Goal: Navigation & Orientation: Find specific page/section

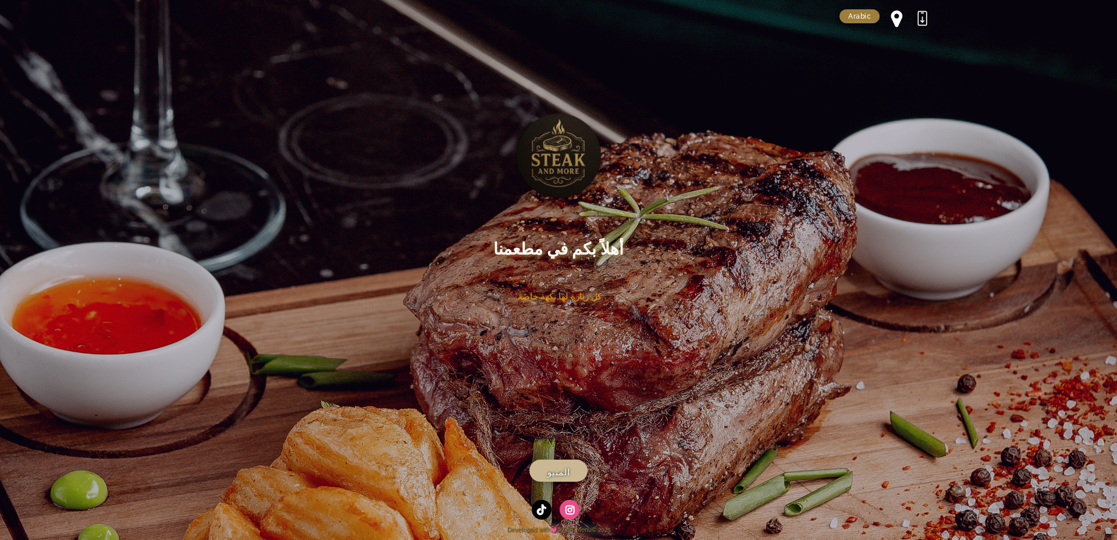
click at [544, 459] on link "المنيو" at bounding box center [559, 470] width 58 height 22
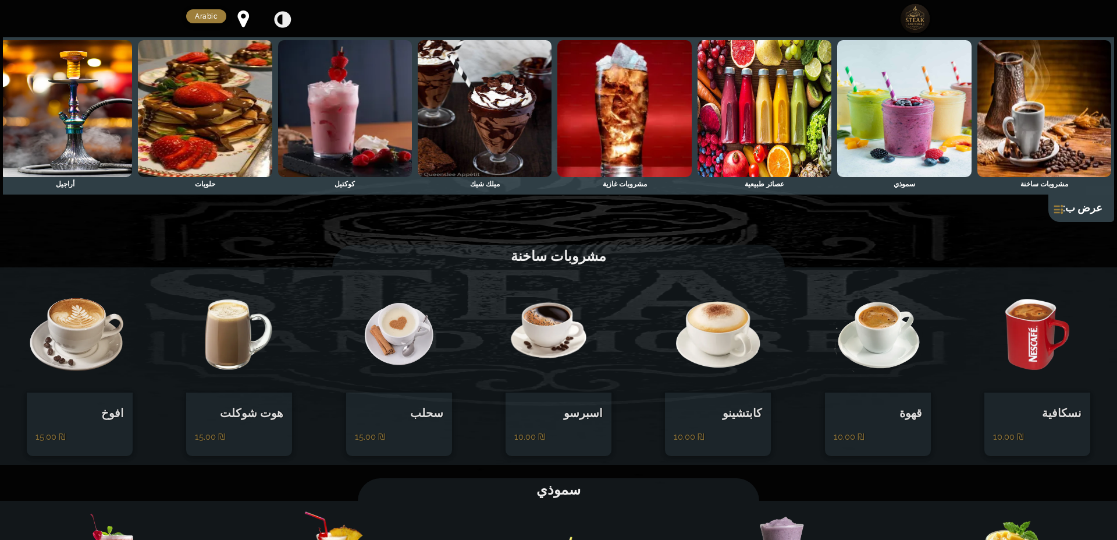
drag, startPoint x: 683, startPoint y: 207, endPoint x: 611, endPoint y: 203, distance: 72.9
click at [611, 203] on div "مشروبات ساخنة سموذي عصائر طبيعية مشروبات غازية ميلك شيك كوكتيل حلويات أراجيل مق…" at bounding box center [559, 129] width 1112 height 184
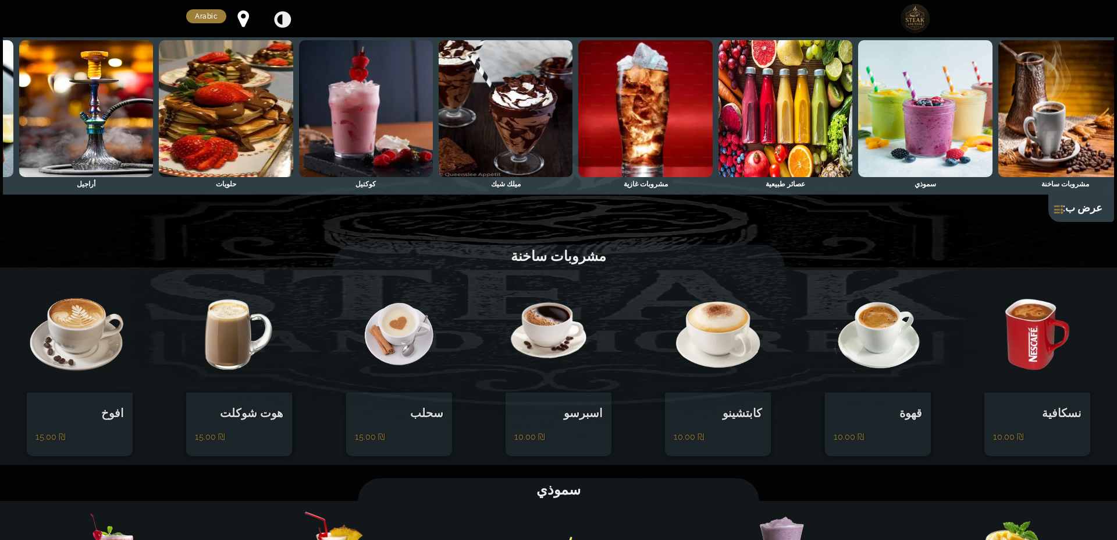
drag, startPoint x: 611, startPoint y: 203, endPoint x: 600, endPoint y: 199, distance: 11.0
click at [600, 194] on div "مشروبات ساخنة سموذي عصائر طبيعية مشروبات غازية ميلك شيك كوكتيل حلويات أراجيل مق…" at bounding box center [559, 115] width 1112 height 157
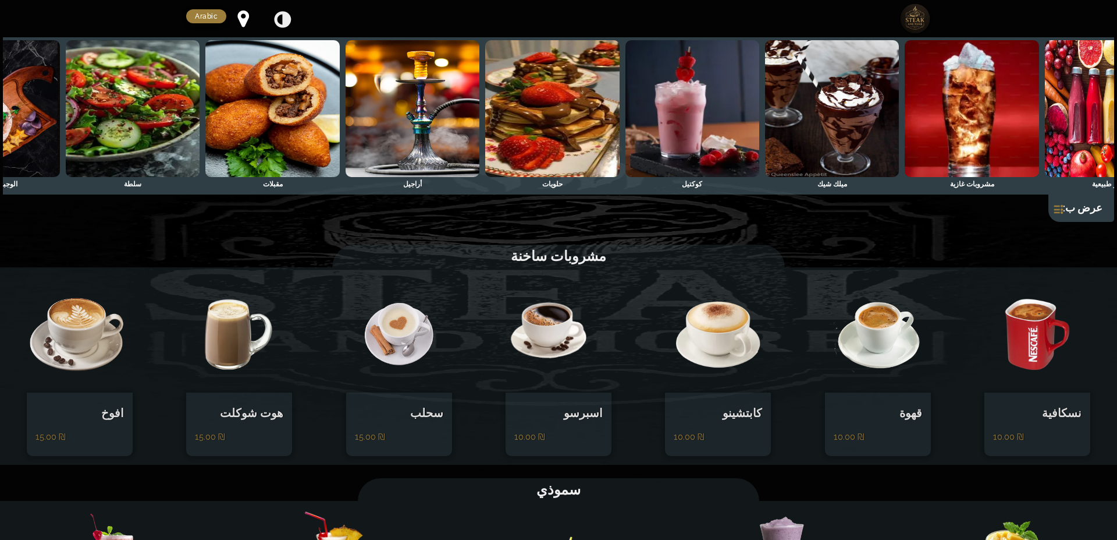
scroll to position [0, -350]
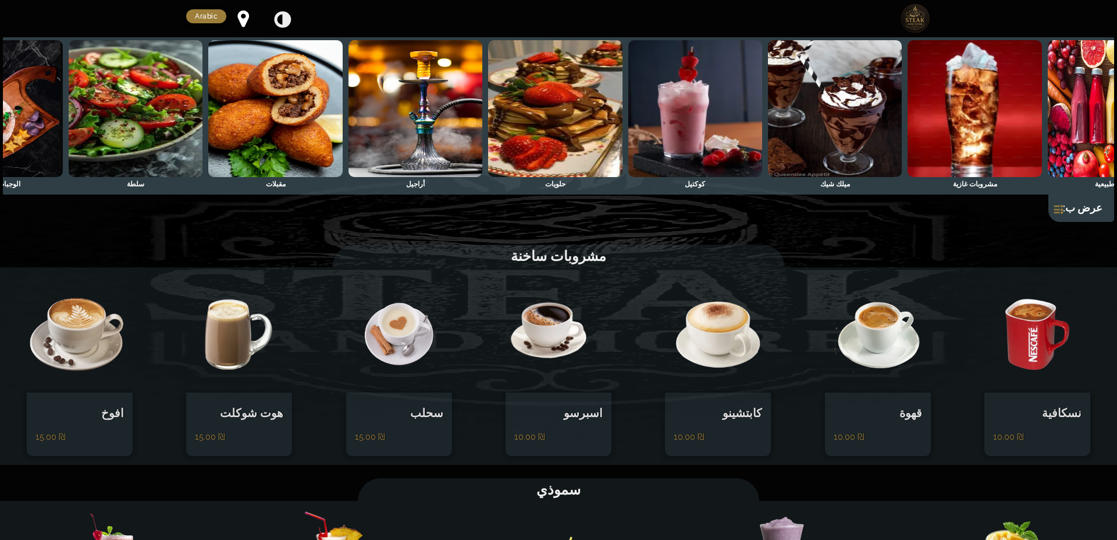
drag, startPoint x: 600, startPoint y: 199, endPoint x: 389, endPoint y: 194, distance: 210.7
click at [389, 194] on div "مشروبات ساخنة سموذي عصائر طبيعية مشروبات غازية ميلك شيك كوكتيل حلويات أراجيل مق…" at bounding box center [559, 129] width 1112 height 184
drag, startPoint x: 398, startPoint y: 193, endPoint x: 356, endPoint y: 197, distance: 41.5
click at [356, 194] on div "مشروبات ساخنة سموذي عصائر طبيعية مشروبات غازية ميلك شيك كوكتيل حلويات أراجيل مق…" at bounding box center [559, 115] width 1112 height 157
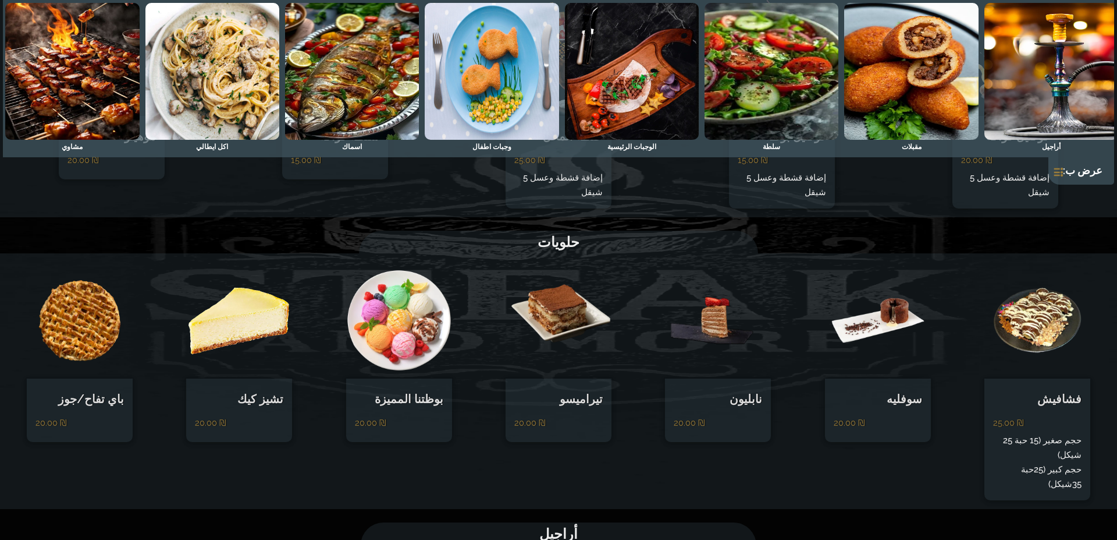
scroll to position [1528, 0]
